Goal: Transaction & Acquisition: Obtain resource

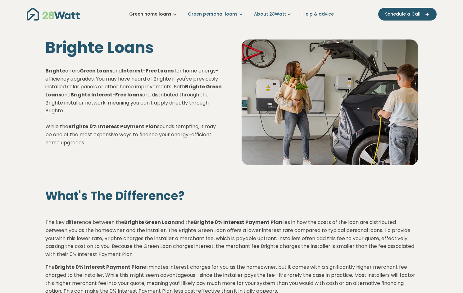
click at [178, 13] on icon "Main navigation" at bounding box center [174, 14] width 7 height 7
click at [226, 15] on link "Green personal loans" at bounding box center [216, 14] width 56 height 7
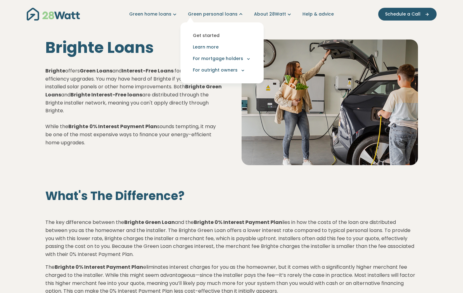
click at [213, 33] on link "Get started" at bounding box center [221, 35] width 73 height 11
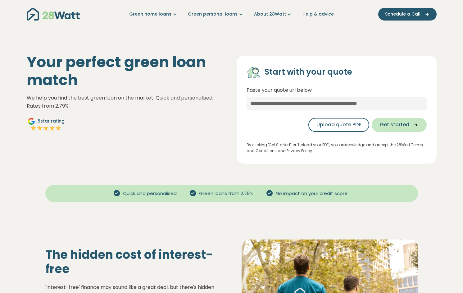
click at [404, 121] on span "Get started" at bounding box center [395, 124] width 30 height 7
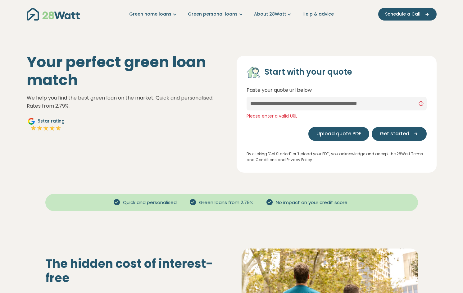
click at [349, 130] on span "Upload quote PDF" at bounding box center [339, 133] width 45 height 7
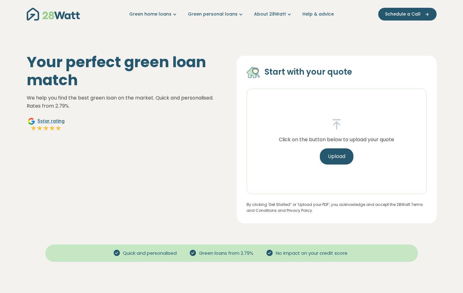
click at [184, 157] on div "Your perfect green loan match We help you find the best green loan on the marke…" at bounding box center [127, 138] width 210 height 170
click at [279, 15] on link "About 28Watt" at bounding box center [273, 14] width 39 height 7
click at [171, 14] on link "Green home loans" at bounding box center [153, 14] width 49 height 7
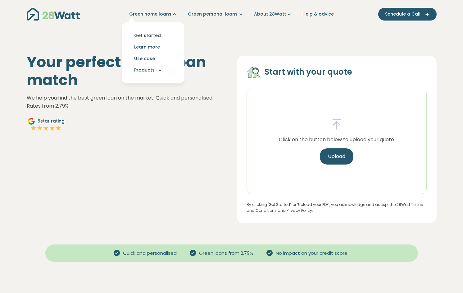
click at [159, 36] on link "Get started" at bounding box center [153, 35] width 53 height 11
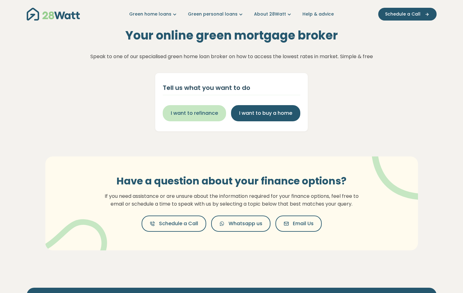
click at [185, 109] on span "I want to refinance" at bounding box center [194, 112] width 47 height 7
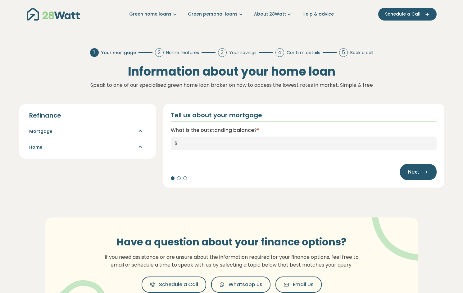
click at [139, 127] on icon "button" at bounding box center [138, 130] width 11 height 7
click at [141, 143] on icon "button" at bounding box center [138, 146] width 11 height 7
